Goal: Task Accomplishment & Management: Manage account settings

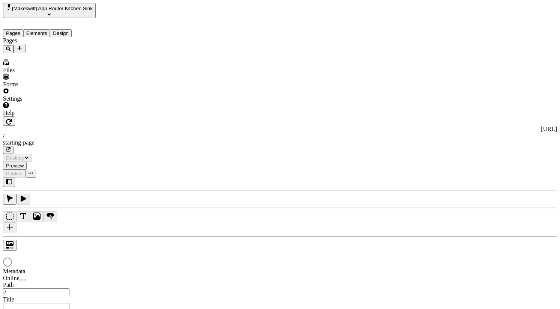
type input "/starting-page"
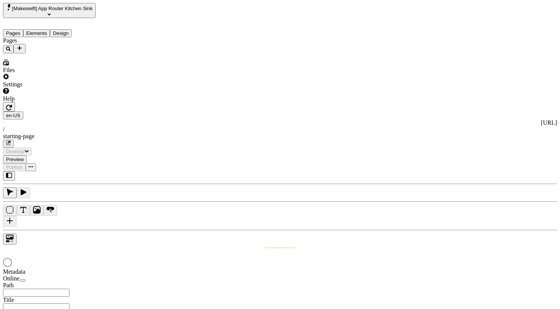
type input "/starting-page"
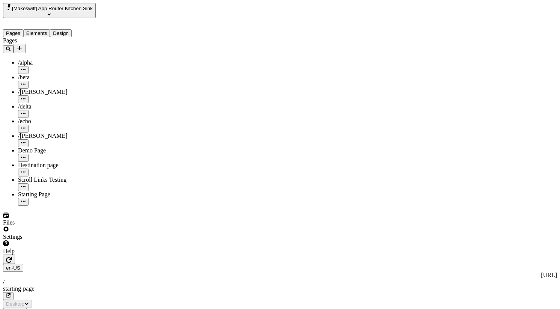
click at [55, 9] on span "[Makeswift] App Router Kitchen Sink" at bounding box center [52, 9] width 81 height 6
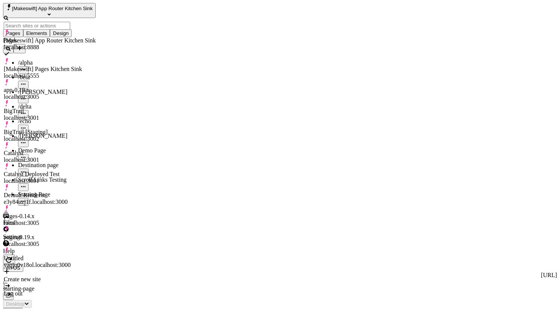
click at [53, 184] on div "Default Renderer e3y84uzj1f.localhost:3000" at bounding box center [50, 194] width 92 height 21
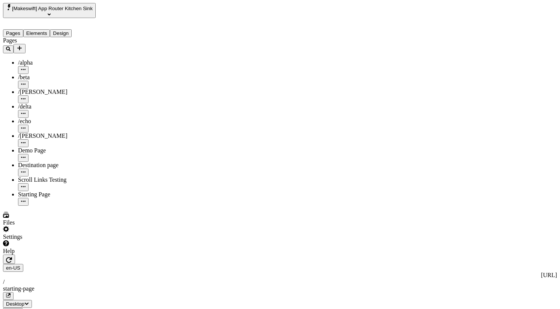
click at [82, 11] on span "[Makeswift] App Router Kitchen Sink" at bounding box center [52, 9] width 81 height 6
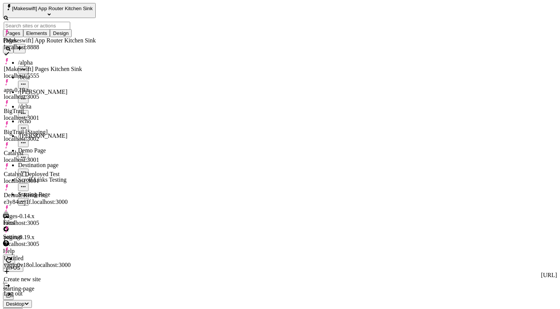
click at [76, 192] on div "Default Renderer e3y84uzj1f.localhost:3000" at bounding box center [50, 199] width 92 height 14
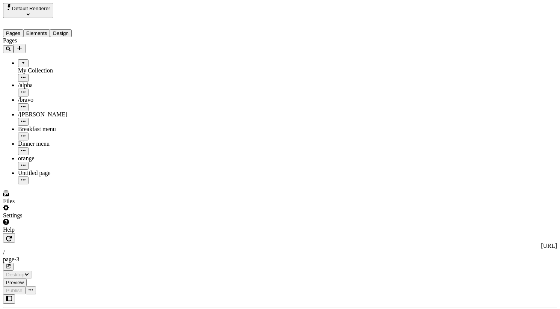
type input "/page-3"
click at [30, 14] on icon "Select site" at bounding box center [28, 15] width 3 height 2
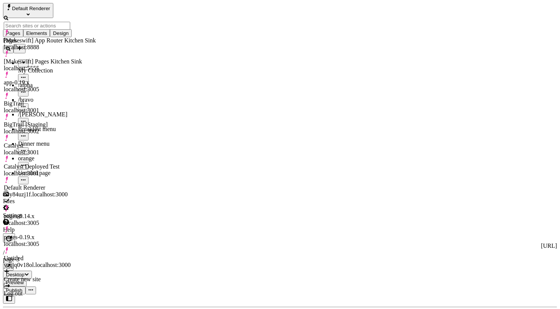
click at [30, 14] on icon "Select site" at bounding box center [28, 15] width 3 height 2
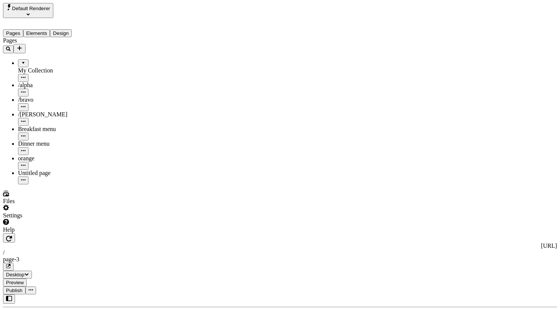
click at [23, 287] on span "Publish" at bounding box center [14, 290] width 17 height 6
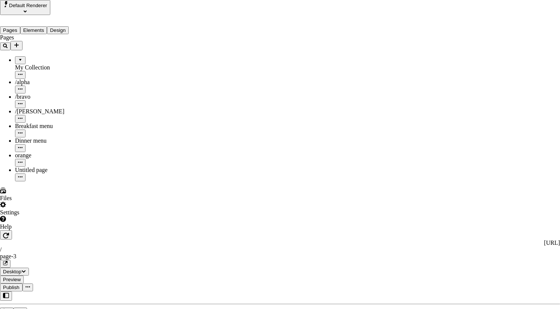
scroll to position [137, 0]
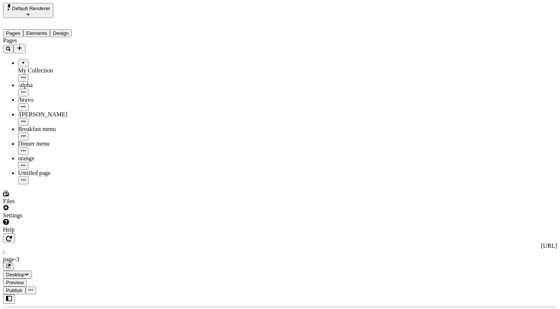
click at [23, 287] on span "Publish" at bounding box center [14, 290] width 17 height 6
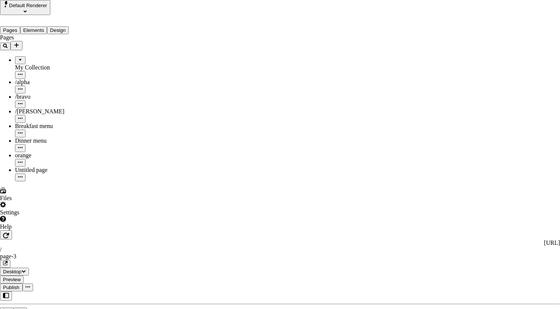
scroll to position [152, 0]
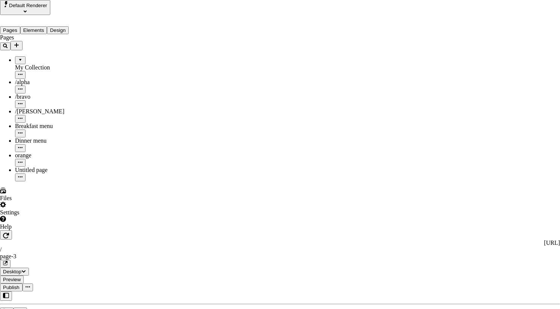
checkbox input "true"
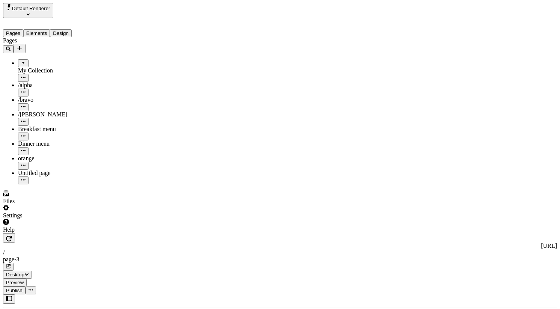
click at [23, 287] on span "Publish" at bounding box center [14, 290] width 17 height 6
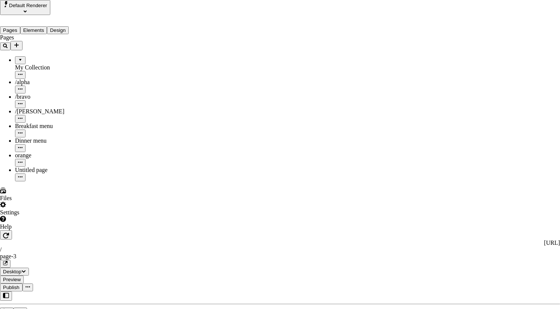
checkbox input "true"
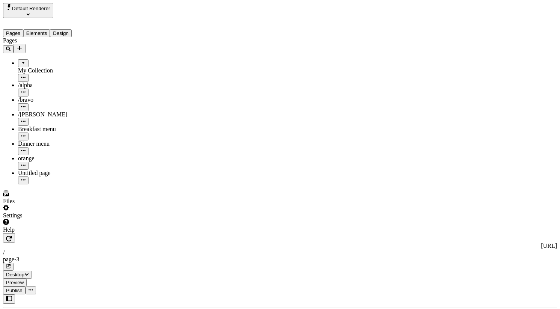
click at [26, 179] on icon "button" at bounding box center [23, 179] width 5 height 1
click at [114, 209] on span "Delete" at bounding box center [106, 212] width 16 height 6
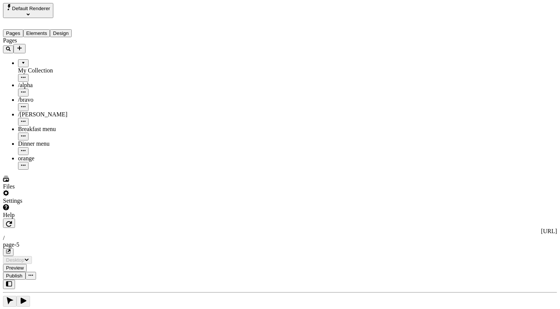
type input "/page-5"
click at [23, 273] on span "Publish" at bounding box center [14, 276] width 17 height 6
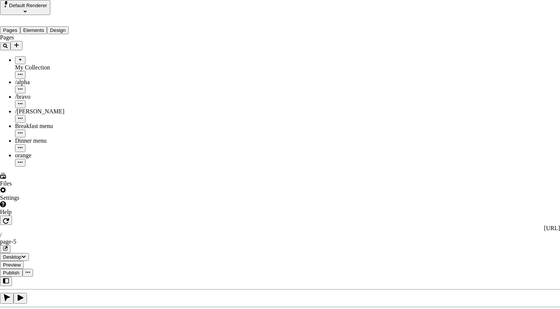
scroll to position [152, 0]
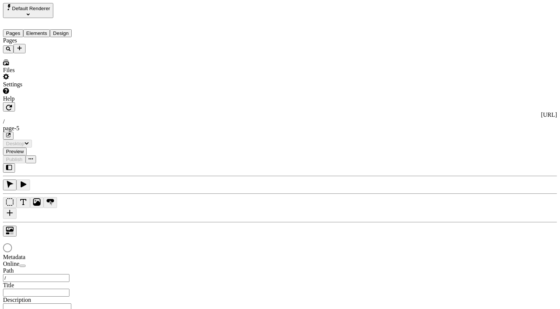
type input "/page-5"
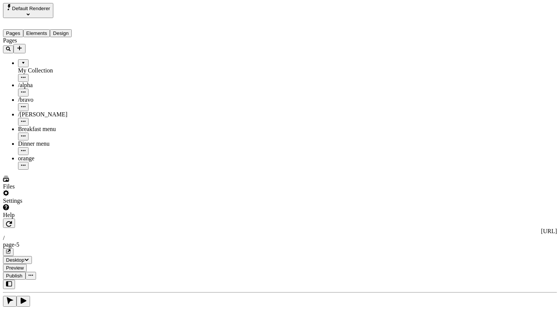
click at [23, 273] on span "Publish" at bounding box center [14, 276] width 17 height 6
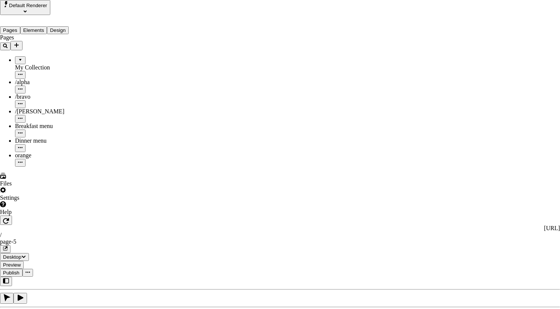
scroll to position [137, 0]
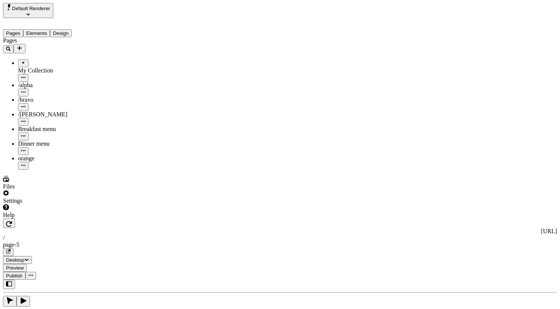
click at [15, 218] on button "button" at bounding box center [9, 222] width 12 height 9
click at [26, 272] on button "Publish" at bounding box center [14, 276] width 23 height 8
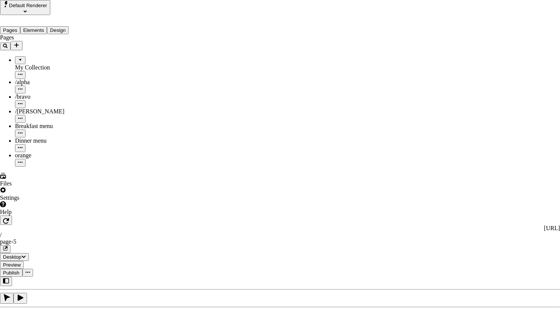
scroll to position [0, 0]
